Goal: Contribute content: Add original content to the website for others to see

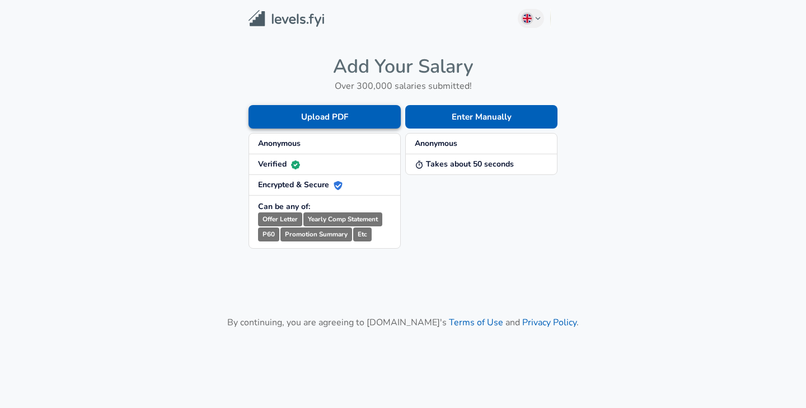
click at [288, 120] on button "Upload PDF" at bounding box center [324, 116] width 152 height 23
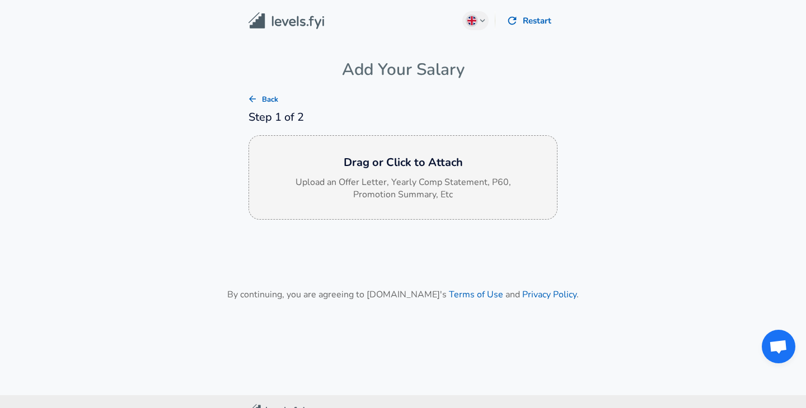
click at [402, 169] on h6 "Drag or Click to Attach" at bounding box center [403, 163] width 290 height 18
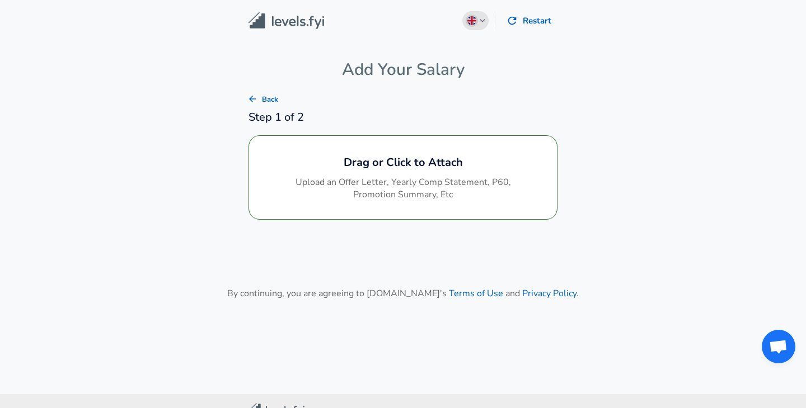
click at [478, 22] on button "English ([GEOGRAPHIC_DATA]) Change" at bounding box center [475, 20] width 27 height 19
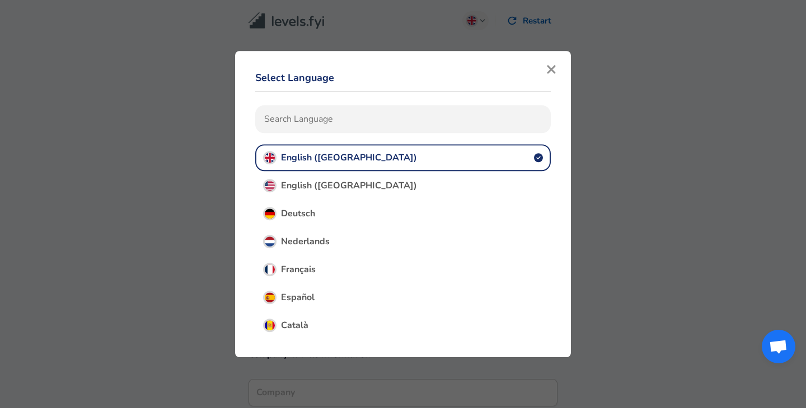
type input "Business Operations"
click at [551, 73] on icon "button" at bounding box center [551, 69] width 10 height 13
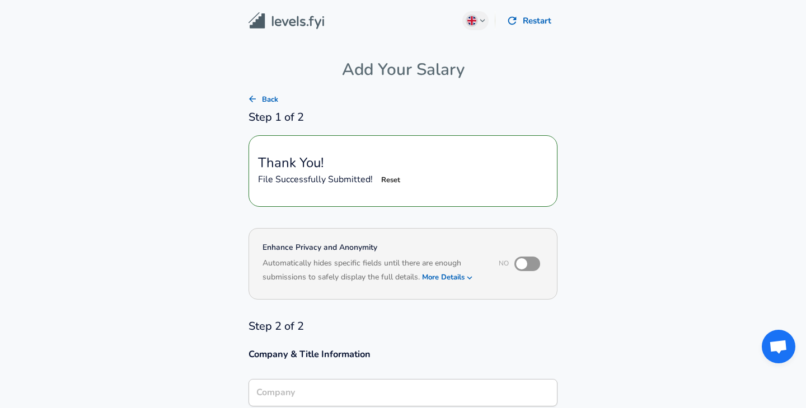
type input "EXL"
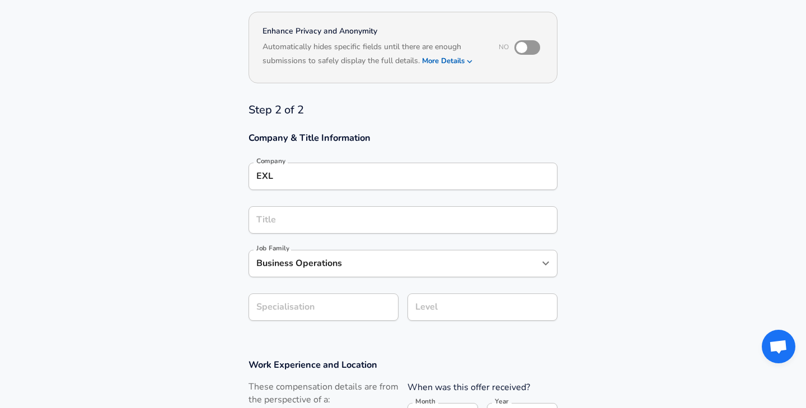
scroll to position [218, 0]
click at [430, 219] on input "Title" at bounding box center [402, 218] width 299 height 17
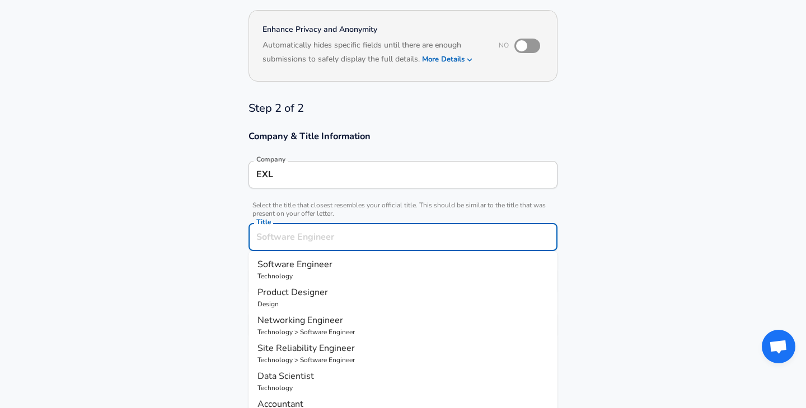
scroll to position [241, 0]
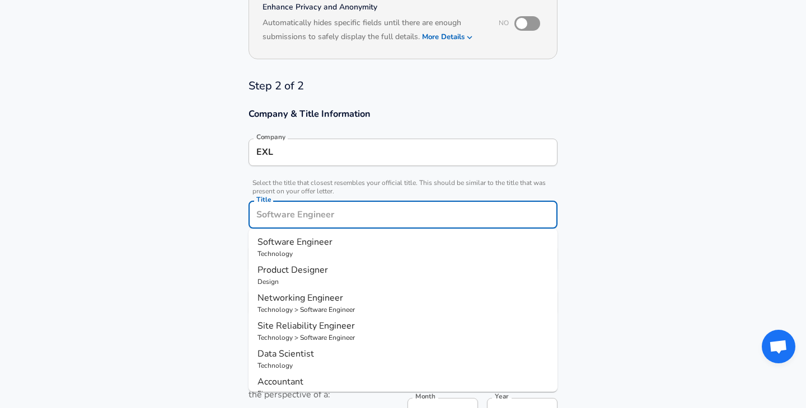
type input "A"
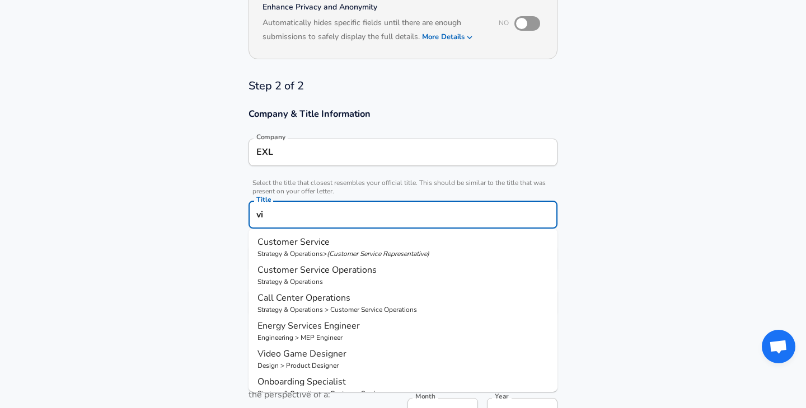
type input "v"
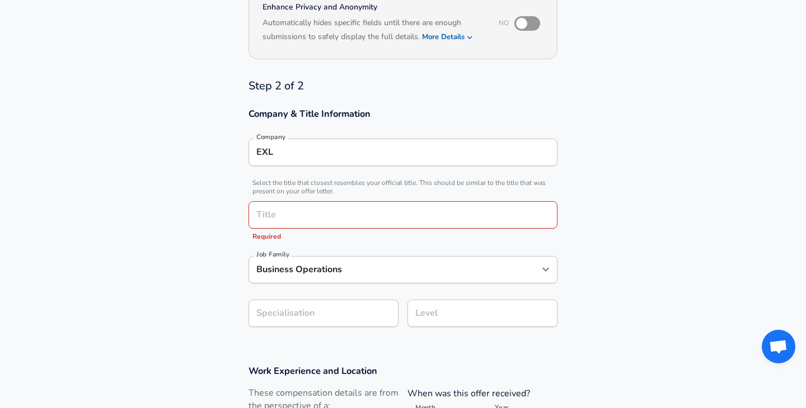
click at [163, 246] on section "Company & Title Information Company EXL Company Select the title that closest r…" at bounding box center [403, 223] width 806 height 257
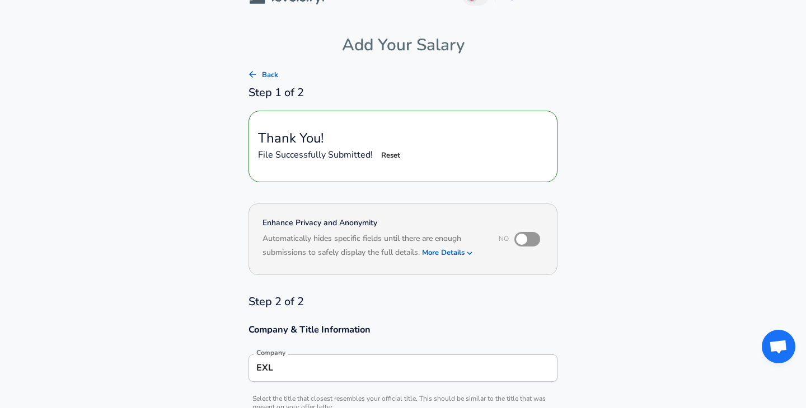
scroll to position [23, 0]
click at [531, 241] on input "checkbox" at bounding box center [521, 240] width 64 height 21
checkbox input "true"
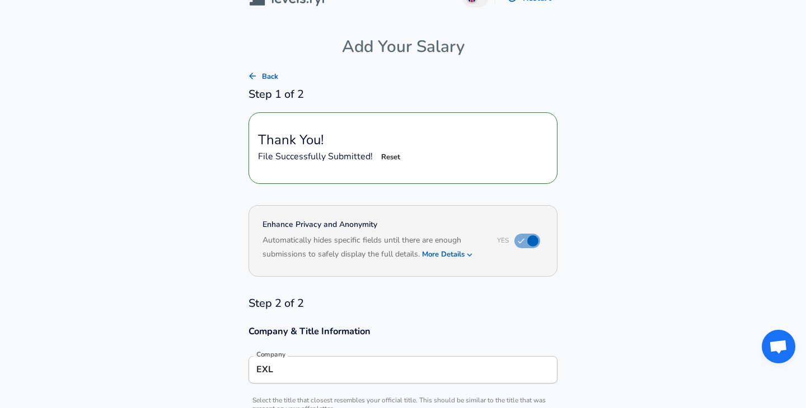
scroll to position [146, 0]
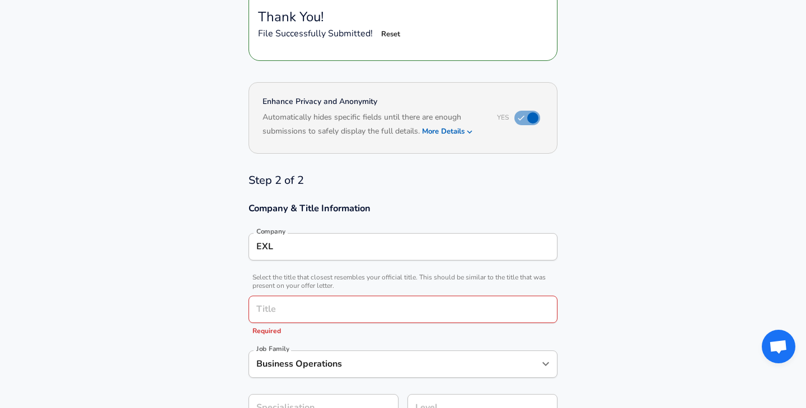
click at [400, 313] on input "Title" at bounding box center [402, 309] width 299 height 17
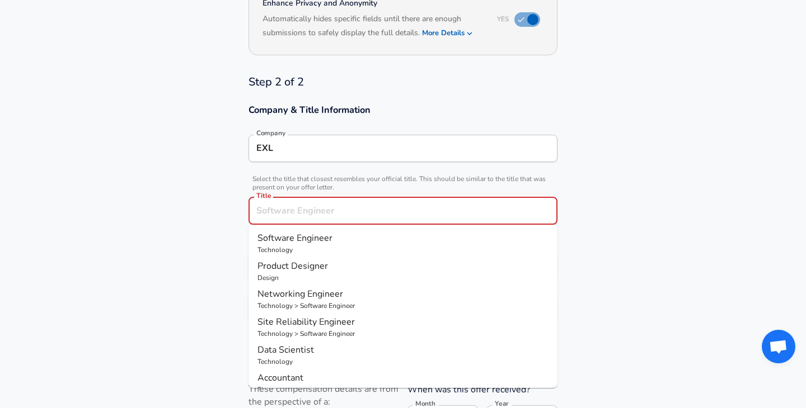
scroll to position [252, 0]
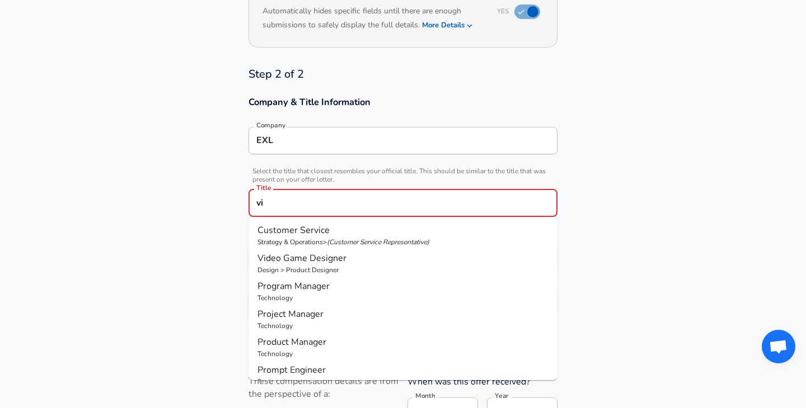
type input "v"
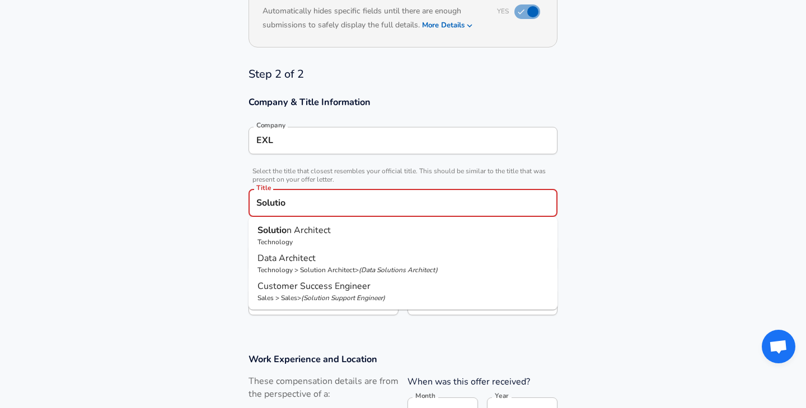
click at [362, 231] on p "Solutio n Architect" at bounding box center [402, 230] width 291 height 13
type input "Solution Architect"
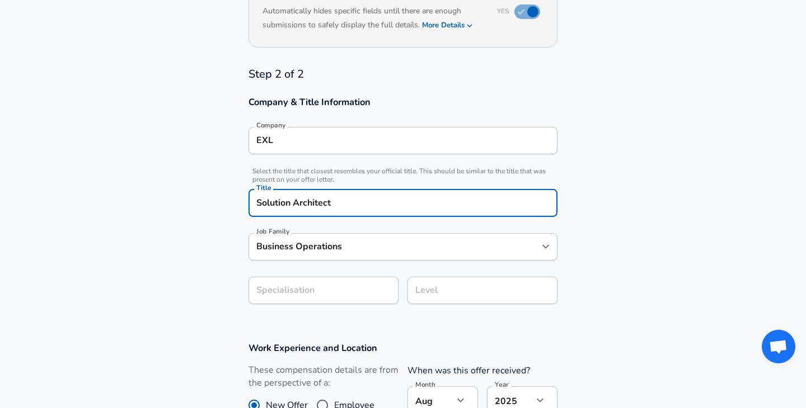
type input "Solution Architect"
click at [359, 255] on div "Solution Architect Job Family" at bounding box center [402, 246] width 309 height 27
type input "Solution Architect"
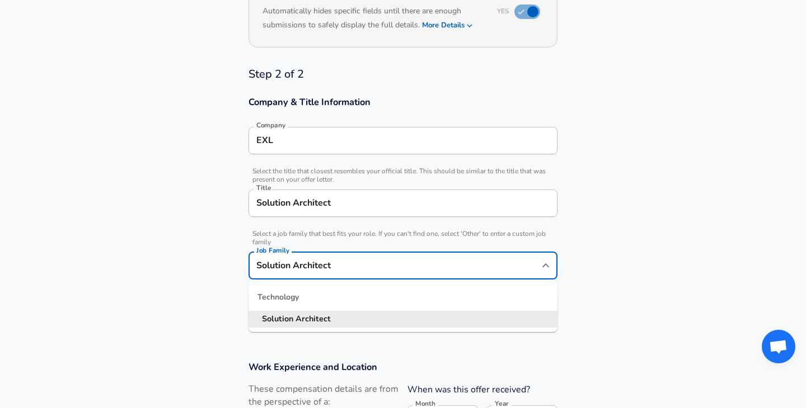
scroll to position [275, 0]
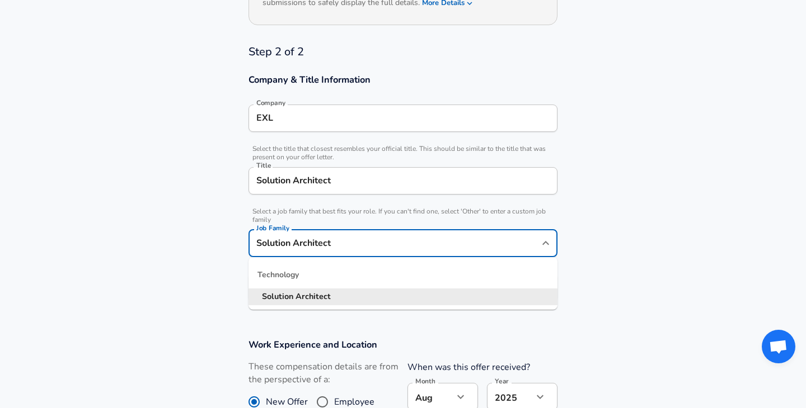
click at [362, 260] on ul "Technology Solution Architect" at bounding box center [402, 283] width 309 height 53
click at [345, 173] on input "Solution Architect" at bounding box center [402, 180] width 299 height 17
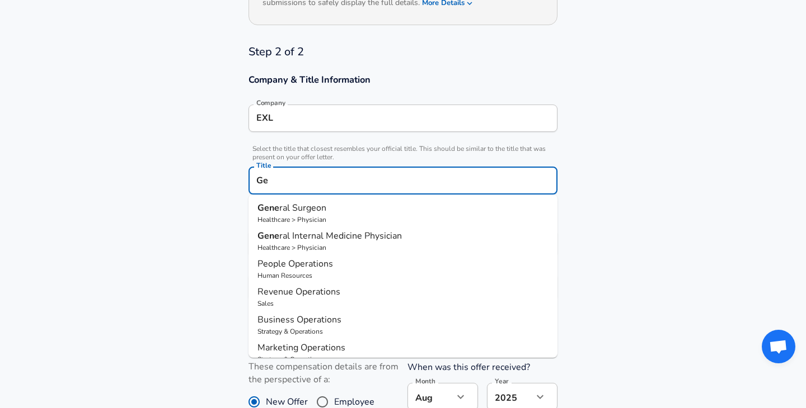
type input "G"
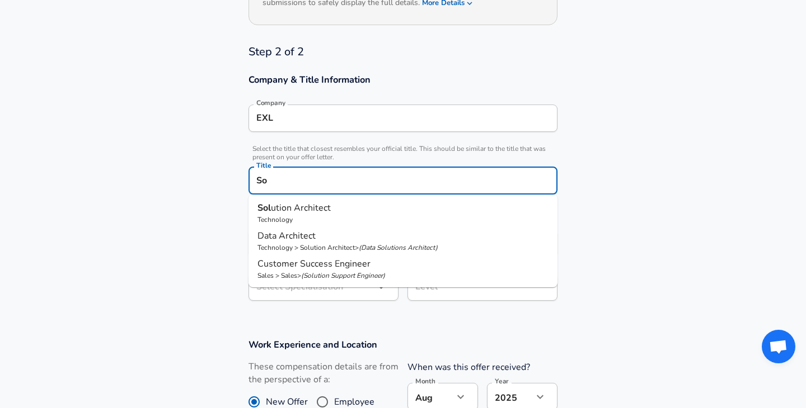
type input "S"
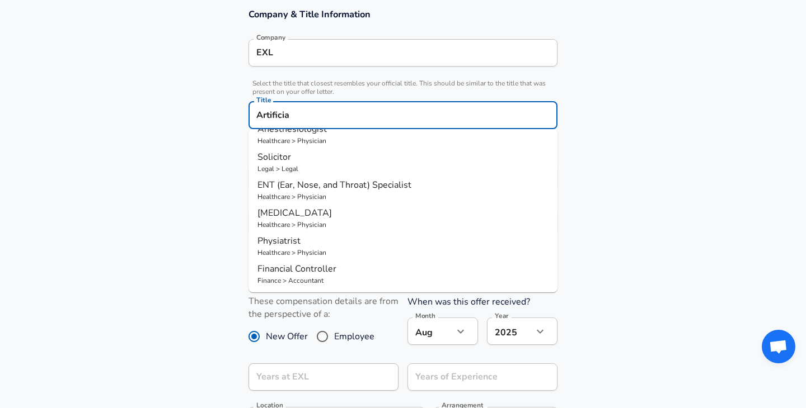
scroll to position [0, 0]
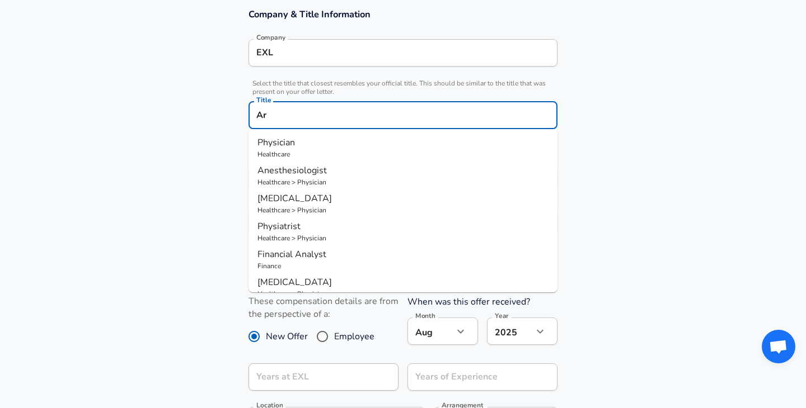
type input "A"
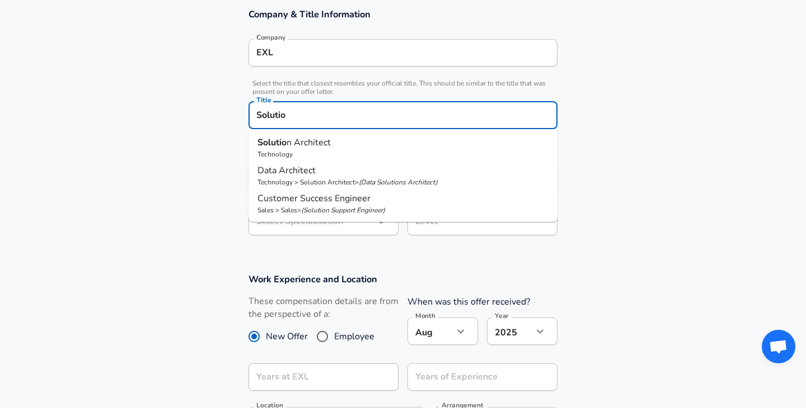
click at [271, 146] on strong "Solutio" at bounding box center [271, 142] width 29 height 12
type input "Solution Architect"
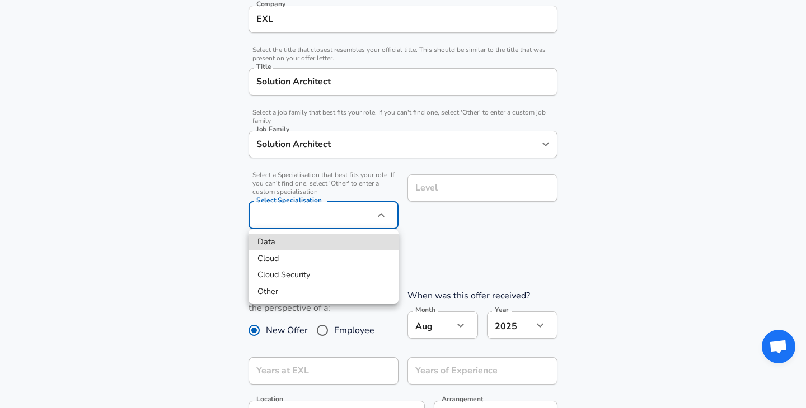
click at [285, 290] on li "Other" at bounding box center [323, 292] width 150 height 17
type input "Other"
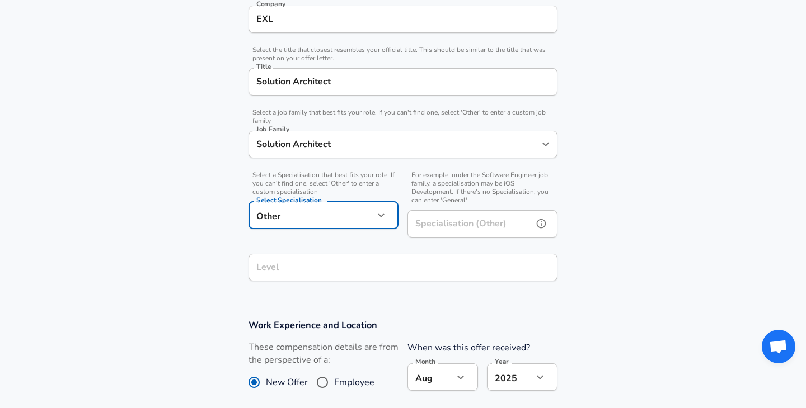
click at [424, 228] on div "Specialisation (Other) Specialisation (Other)" at bounding box center [482, 225] width 150 height 30
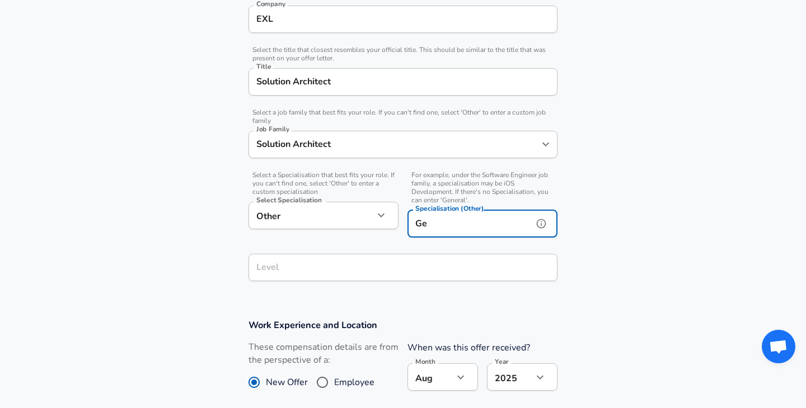
type input "G"
type input "Artificial Intelligence"
click at [397, 262] on input "Level" at bounding box center [402, 267] width 299 height 17
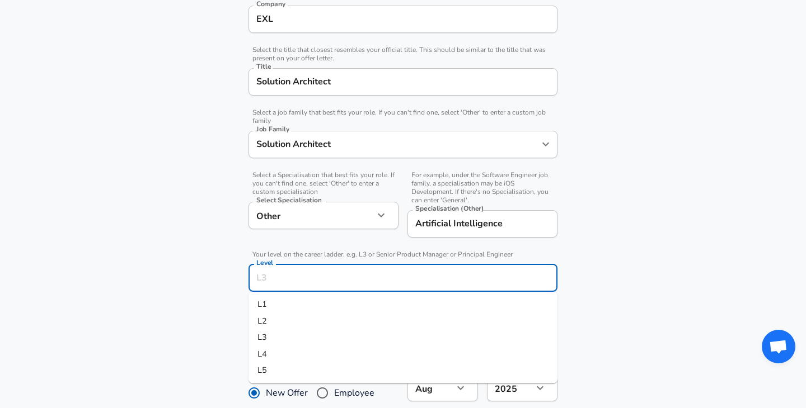
scroll to position [396, 0]
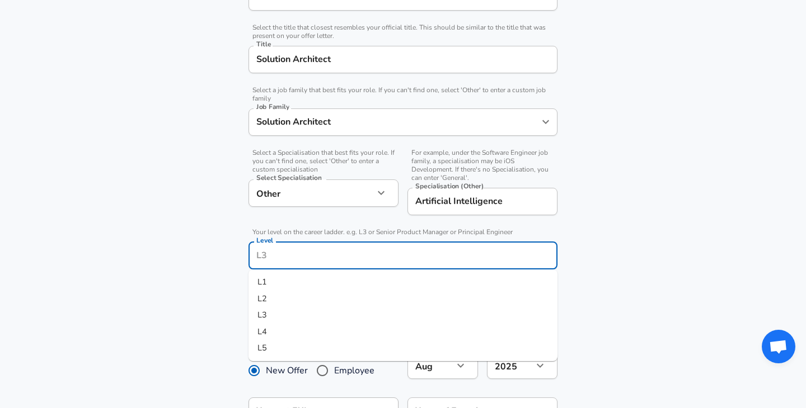
click at [360, 338] on li "L4" at bounding box center [402, 332] width 309 height 17
type input "L4"
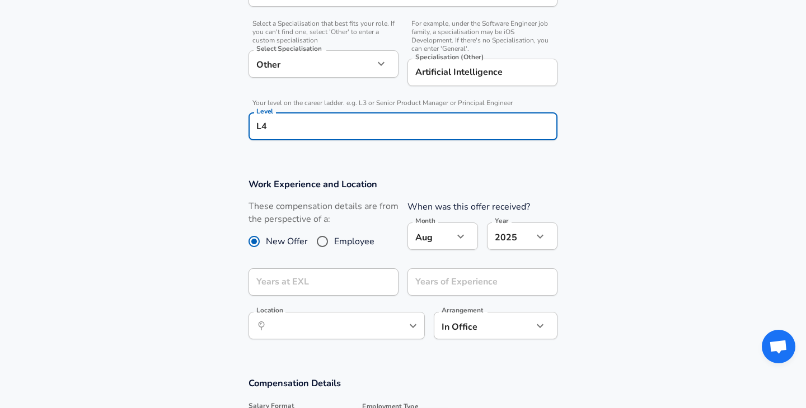
scroll to position [526, 0]
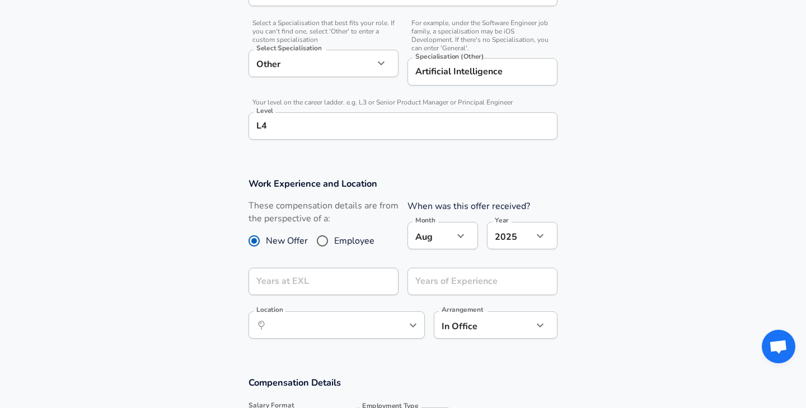
click at [338, 243] on span "Employee" at bounding box center [354, 240] width 40 height 13
click at [334, 243] on input "Employee" at bounding box center [321, 241] width 23 height 18
radio input "true"
radio input "false"
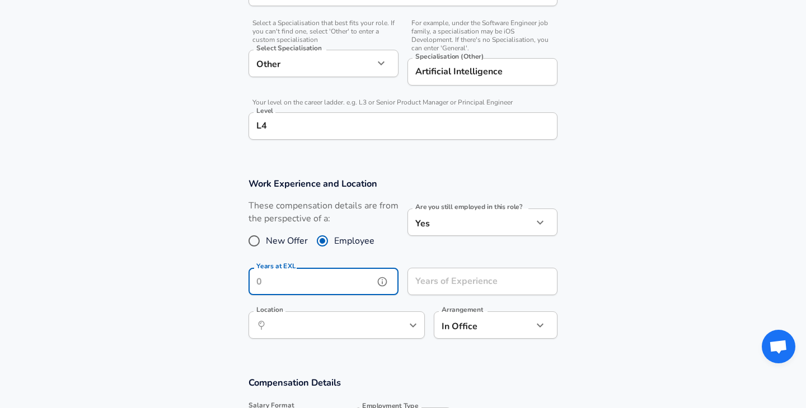
click at [355, 281] on input "Years at EXL" at bounding box center [310, 281] width 125 height 27
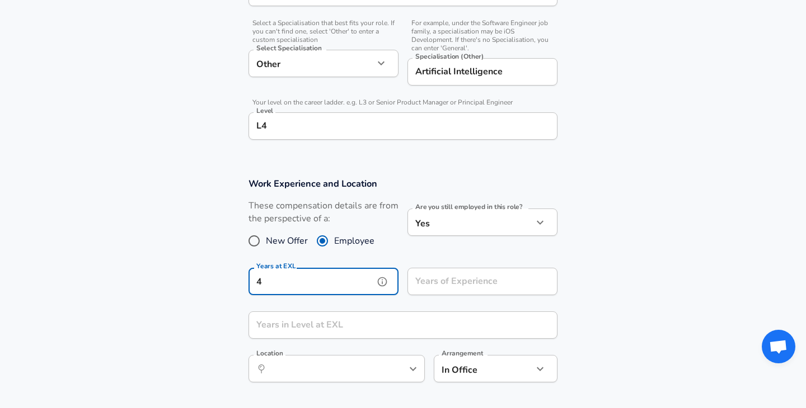
type input "4"
click at [485, 274] on input "Years of Experience" at bounding box center [469, 281] width 125 height 27
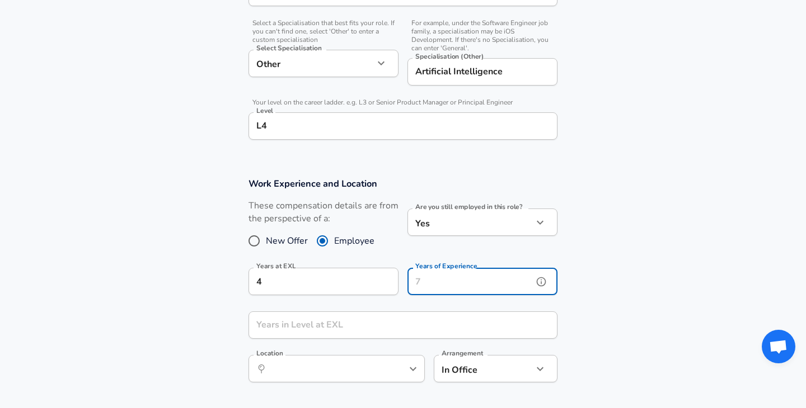
type input "0"
type input "12"
click at [288, 326] on input "Years in Level at EXL" at bounding box center [390, 325] width 284 height 27
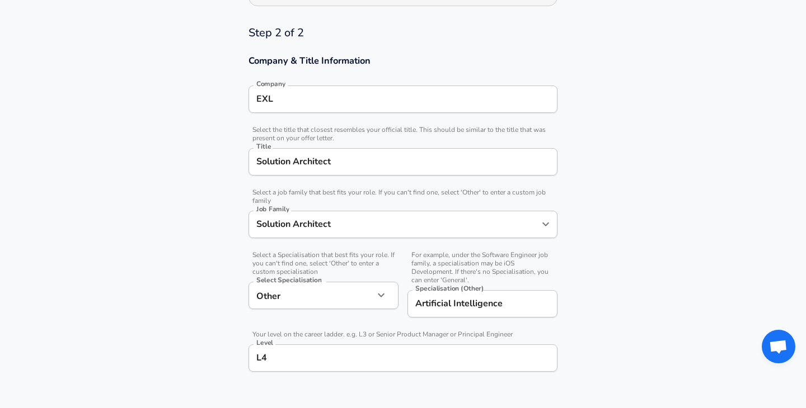
scroll to position [0, 0]
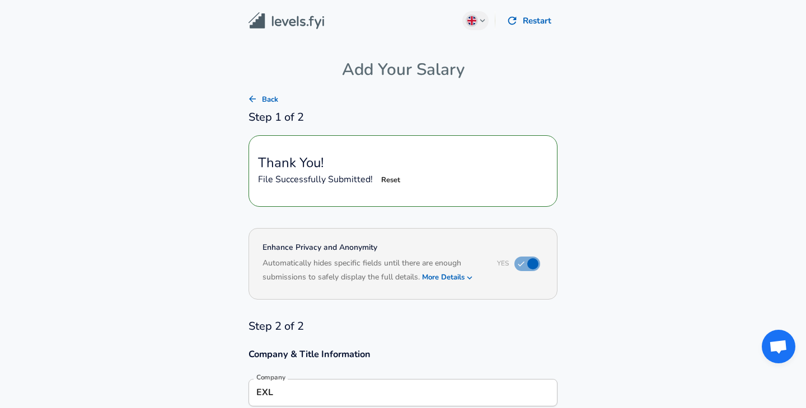
click at [272, 18] on img at bounding box center [286, 20] width 76 height 17
